Goal: Task Accomplishment & Management: Manage account settings

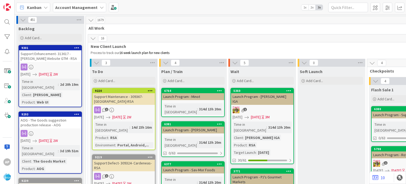
scroll to position [1024, 0]
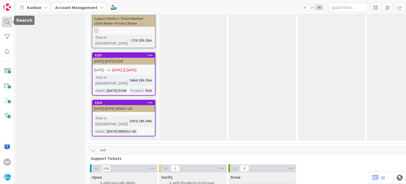
click at [6, 22] on div at bounding box center [7, 22] width 11 height 11
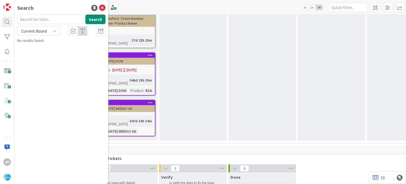
click at [53, 17] on input "text" at bounding box center [50, 20] width 66 height 10
type input "9213"
click at [95, 18] on button "Search" at bounding box center [95, 20] width 20 height 10
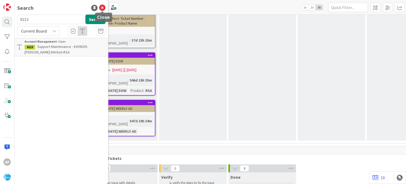
click at [101, 7] on icon at bounding box center [102, 8] width 6 height 6
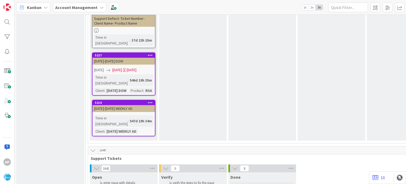
type textarea "x"
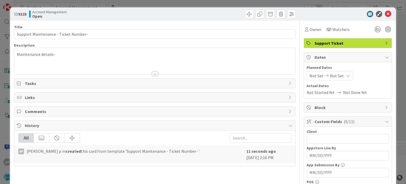
click at [82, 55] on div "Maintenance details-" at bounding box center [154, 61] width 281 height 26
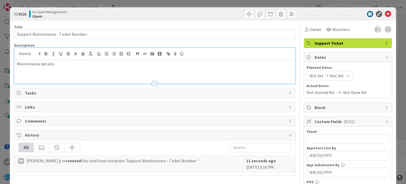
click at [50, 74] on div "Maintenance details-" at bounding box center [154, 72] width 281 height 24
click at [61, 67] on div "Maintenance details-" at bounding box center [154, 72] width 281 height 24
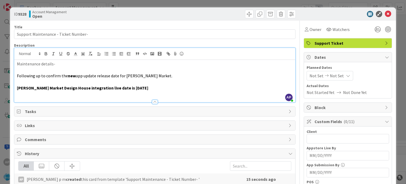
click at [48, 70] on p at bounding box center [155, 70] width 276 height 6
click at [42, 94] on p at bounding box center [155, 94] width 276 height 6
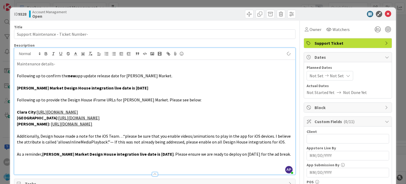
click at [58, 66] on p "Maintenance details-" at bounding box center [155, 64] width 276 height 6
click at [322, 137] on input "text" at bounding box center [348, 139] width 83 height 10
type input "[PERSON_NAME] market"
click at [324, 76] on icon at bounding box center [327, 76] width 6 height 4
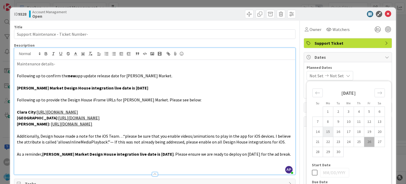
click at [324, 130] on td "15" at bounding box center [328, 132] width 10 height 10
type input "[DATE]"
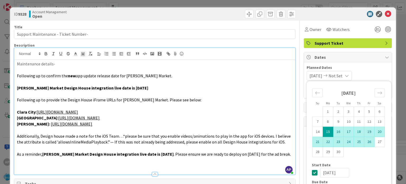
click at [365, 142] on td "26" at bounding box center [369, 142] width 10 height 10
type input "[DATE]"
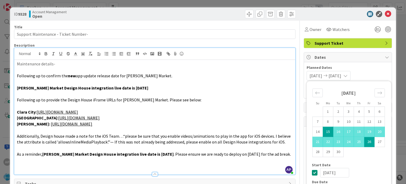
click at [253, 102] on p "Following up to provide the Design House iFrame URLs for [PERSON_NAME] Market. …" at bounding box center [155, 100] width 276 height 6
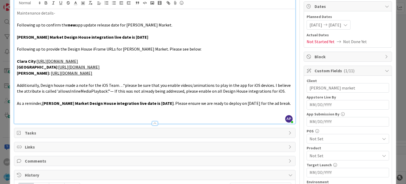
scroll to position [51, 0]
click at [313, 152] on span "Not Set" at bounding box center [345, 155] width 70 height 6
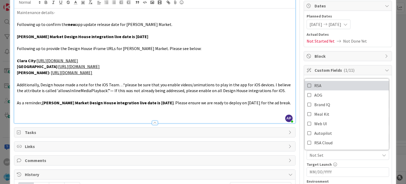
click at [315, 84] on span "RSA" at bounding box center [318, 86] width 7 height 8
click at [256, 66] on p "[GEOGRAPHIC_DATA] : [URL][DOMAIN_NAME]" at bounding box center [155, 67] width 276 height 6
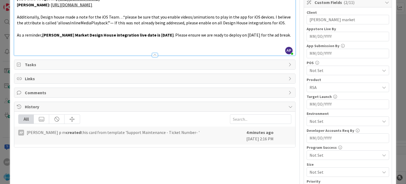
scroll to position [119, 0]
click at [317, 84] on span "RSA" at bounding box center [345, 87] width 70 height 6
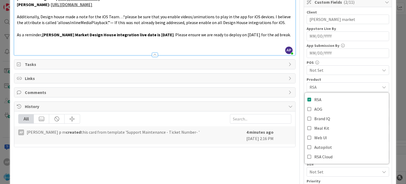
click at [262, 160] on div "Title 37 / 128 Support Maintenance - Ticket Number- Description AP [PERSON_NAME…" at bounding box center [155, 78] width 282 height 355
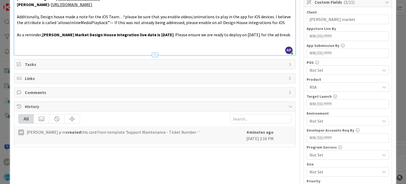
click at [323, 121] on span "Not Set" at bounding box center [345, 121] width 70 height 6
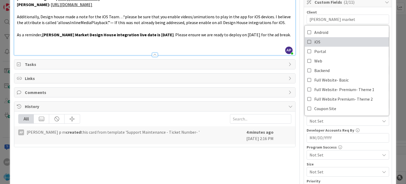
click at [315, 39] on span "iOS" at bounding box center [318, 42] width 6 height 8
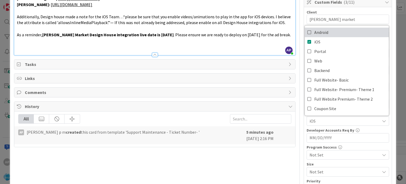
click at [315, 32] on span "Android" at bounding box center [322, 32] width 14 height 8
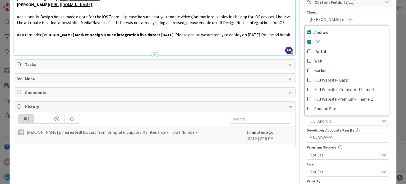
click at [270, 153] on div "Title 37 / 128 Support Maintenance - Ticket Number- Description AP [PERSON_NAME…" at bounding box center [155, 78] width 282 height 355
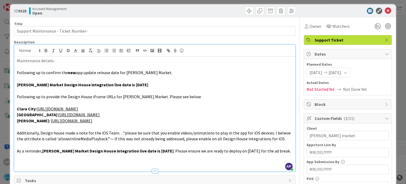
scroll to position [0, 0]
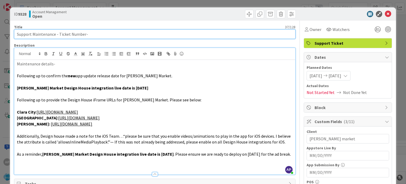
drag, startPoint x: 84, startPoint y: 35, endPoint x: 58, endPoint y: 34, distance: 25.2
click at [58, 34] on input "Support Maintenance - Ticket Number-" at bounding box center [155, 34] width 282 height 10
paste input "#314570"
click at [80, 35] on input "Support Maintenance - #314570-" at bounding box center [155, 34] width 282 height 10
type input "Support Maintenance - #314570- [PERSON_NAME] Market"
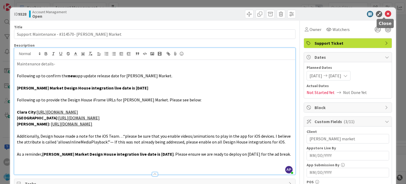
click at [385, 13] on icon at bounding box center [388, 14] width 6 height 6
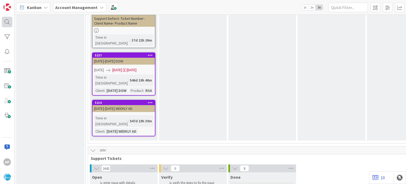
click at [6, 21] on div at bounding box center [7, 22] width 11 height 11
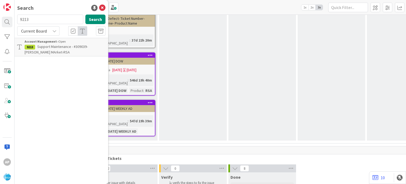
click at [52, 17] on input "9213" at bounding box center [50, 20] width 66 height 10
click at [69, 50] on p "Support Maintenance - #309039- [PERSON_NAME] MArket-RSA" at bounding box center [65, 49] width 81 height 11
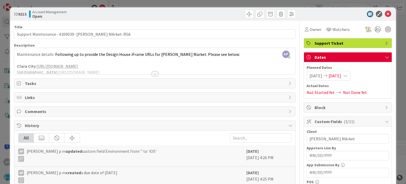
click at [152, 73] on div at bounding box center [155, 74] width 6 height 4
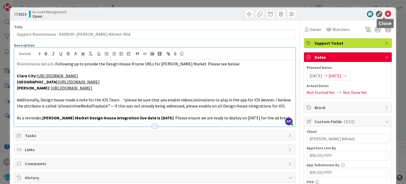
click at [385, 15] on icon at bounding box center [388, 14] width 6 height 6
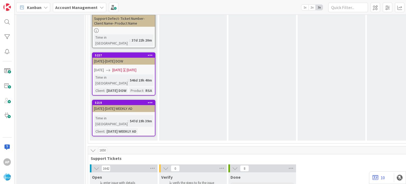
scroll to position [1001, 0]
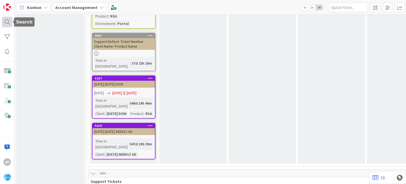
click at [11, 19] on div at bounding box center [7, 22] width 11 height 11
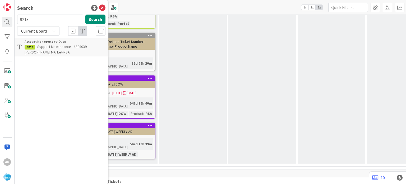
click at [36, 18] on input "9213" at bounding box center [50, 20] width 66 height 10
click at [35, 19] on input "9213" at bounding box center [50, 20] width 66 height 10
click at [39, 46] on span "Support Maintenance - #309039- [PERSON_NAME] MArket-RSA" at bounding box center [56, 49] width 63 height 10
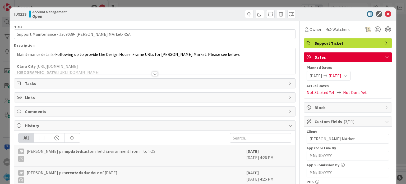
click at [153, 74] on div at bounding box center [155, 74] width 6 height 4
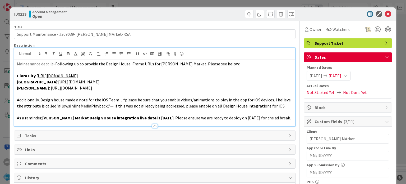
click at [224, 98] on span "Additionally, Design house made a note for the iOS Team…“please be sure that yo…" at bounding box center [154, 102] width 275 height 11
click at [177, 107] on span "Additionally, Design house made a note for the iOS Team…“please be sure that yo…" at bounding box center [154, 102] width 275 height 11
click at [203, 116] on span ". Please ensure we are ready to deploy on [DATE] for the ad break." at bounding box center [232, 117] width 117 height 5
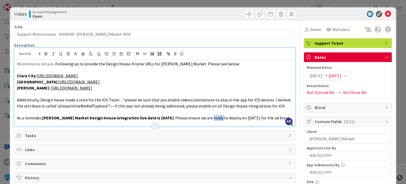
click at [203, 116] on span ". Please ensure we are ready to deploy on [DATE] for the ad break." at bounding box center [232, 117] width 117 height 5
click at [385, 14] on icon at bounding box center [388, 14] width 6 height 6
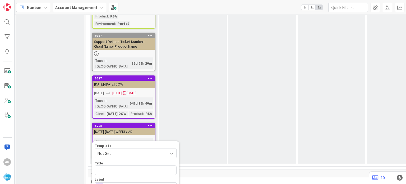
click at [131, 150] on span "Not Set" at bounding box center [130, 153] width 66 height 7
type textarea "x"
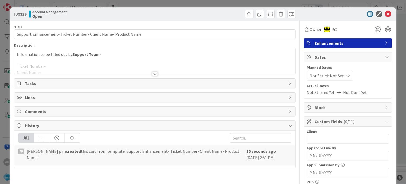
click at [154, 73] on div at bounding box center [155, 74] width 6 height 4
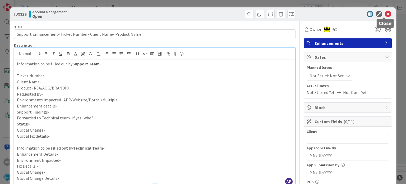
click at [385, 14] on icon at bounding box center [388, 14] width 6 height 6
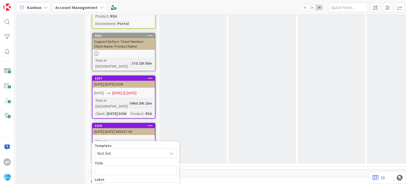
click at [117, 150] on span "Not Set" at bounding box center [130, 153] width 66 height 7
drag, startPoint x: 124, startPoint y: 112, endPoint x: 49, endPoint y: 101, distance: 76.0
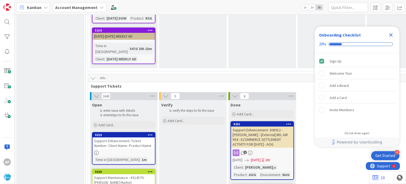
scroll to position [1054, 0]
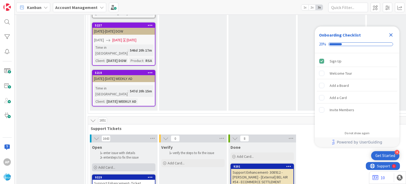
click at [105, 165] on span "Add Card..." at bounding box center [106, 167] width 17 height 5
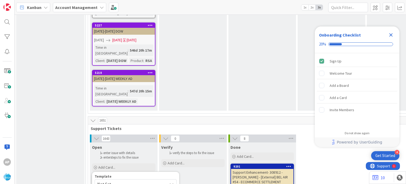
click at [110, 174] on span "Template" at bounding box center [103, 176] width 17 height 4
click at [112, 180] on span "Not Set" at bounding box center [130, 183] width 66 height 7
type textarea "x"
type textarea "Support Maintenance - Ticket Number-"
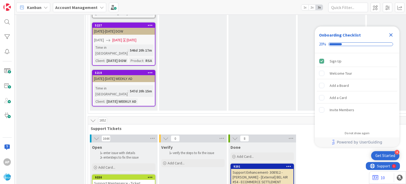
click at [126, 180] on div "Support Maintenance - Ticket Number-" at bounding box center [124, 186] width 62 height 12
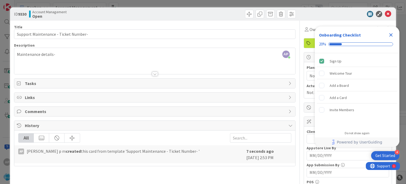
click at [62, 56] on div "AP Akhil p m just joined Maintenance details-" at bounding box center [154, 61] width 281 height 26
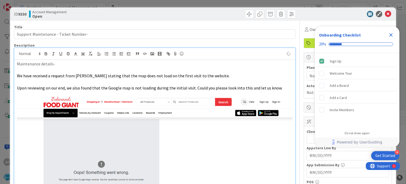
scroll to position [25, 0]
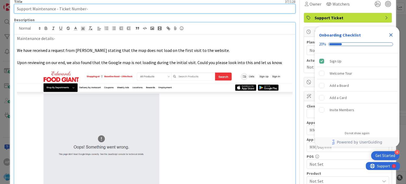
drag, startPoint x: 58, startPoint y: 9, endPoint x: 84, endPoint y: 11, distance: 26.0
click at [84, 11] on input "Support Maintenance - Ticket Number-" at bounding box center [155, 9] width 282 height 10
paste input "#314609"
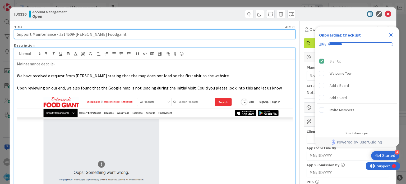
type input "Support Maintenance - #314609-Edwards Foodgaint"
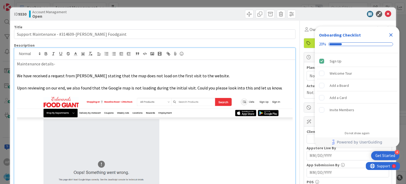
click at [238, 76] on p "We have received a request from Valente stating that the map does not load on t…" at bounding box center [155, 76] width 276 height 6
click at [391, 35] on icon "Close Checklist" at bounding box center [391, 34] width 3 height 3
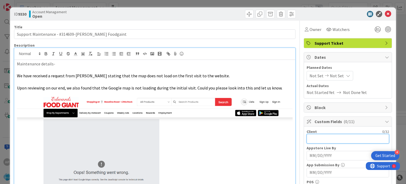
click at [322, 139] on input "text" at bounding box center [348, 139] width 83 height 10
type input "W"
type input "Edwards FoodGaint"
click at [316, 74] on span "Not Set" at bounding box center [317, 76] width 14 height 6
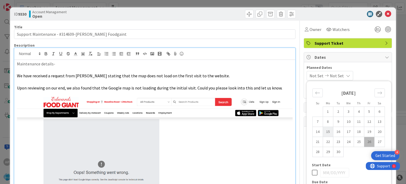
click at [324, 130] on td "15" at bounding box center [328, 132] width 10 height 10
type input "[DATE]"
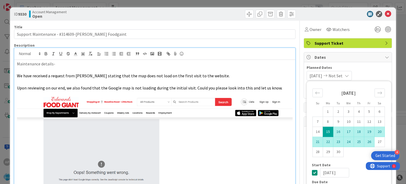
click at [364, 141] on td "26" at bounding box center [369, 142] width 10 height 10
type input "[DATE]"
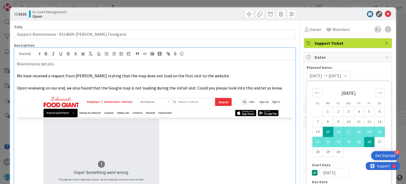
click at [278, 154] on img at bounding box center [155, 160] width 276 height 127
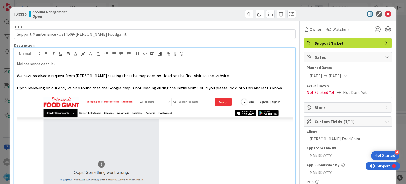
scroll to position [54, 0]
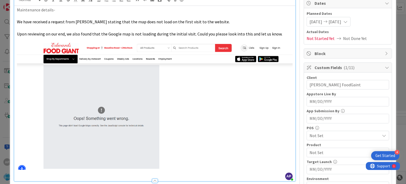
click at [316, 149] on span "Not Set" at bounding box center [345, 152] width 70 height 6
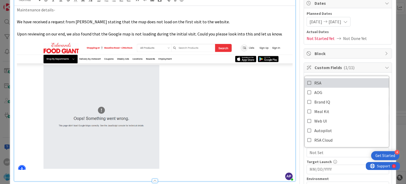
drag, startPoint x: 311, startPoint y: 84, endPoint x: 266, endPoint y: 141, distance: 72.4
click at [315, 84] on span "RSA" at bounding box center [318, 83] width 7 height 8
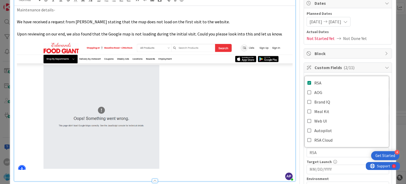
click at [266, 141] on img at bounding box center [155, 106] width 276 height 127
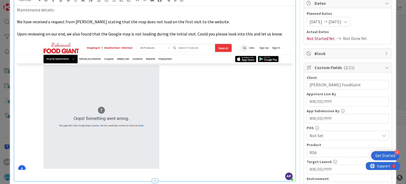
scroll to position [129, 0]
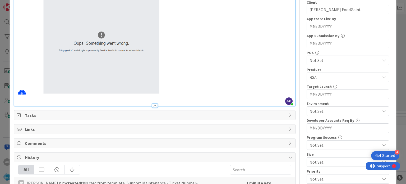
click at [307, 111] on div "Not Set" at bounding box center [348, 111] width 83 height 10
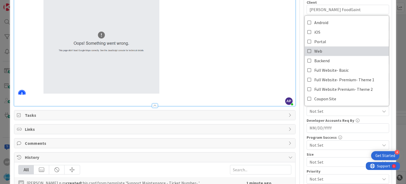
click at [315, 50] on span "Web" at bounding box center [319, 51] width 8 height 8
click at [284, 58] on img at bounding box center [155, 31] width 276 height 127
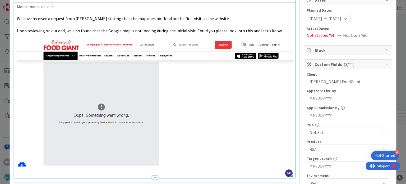
scroll to position [0, 0]
